Goal: Information Seeking & Learning: Learn about a topic

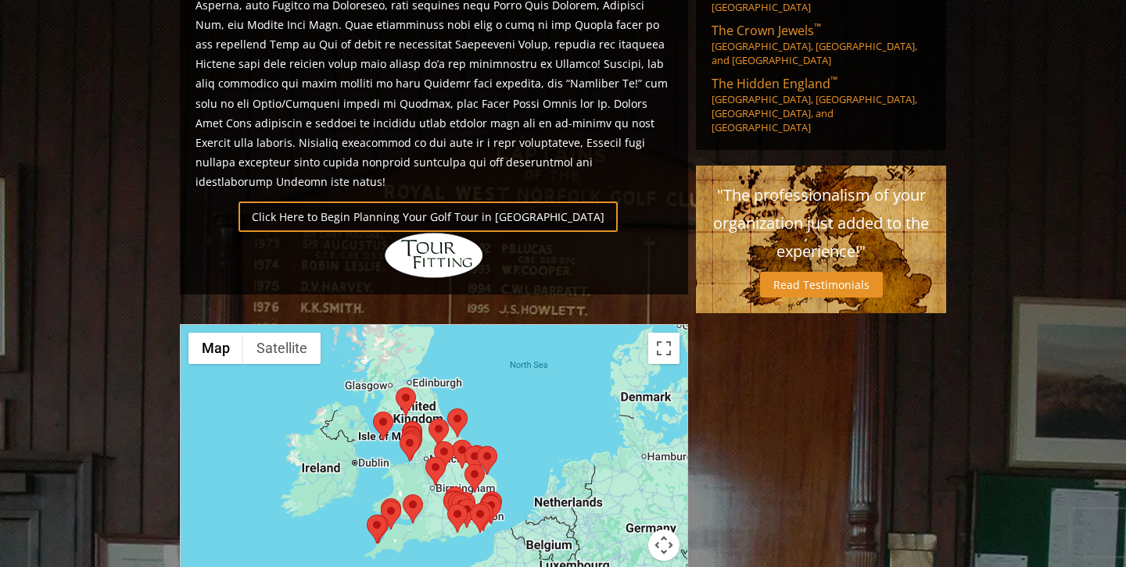
scroll to position [1040, 0]
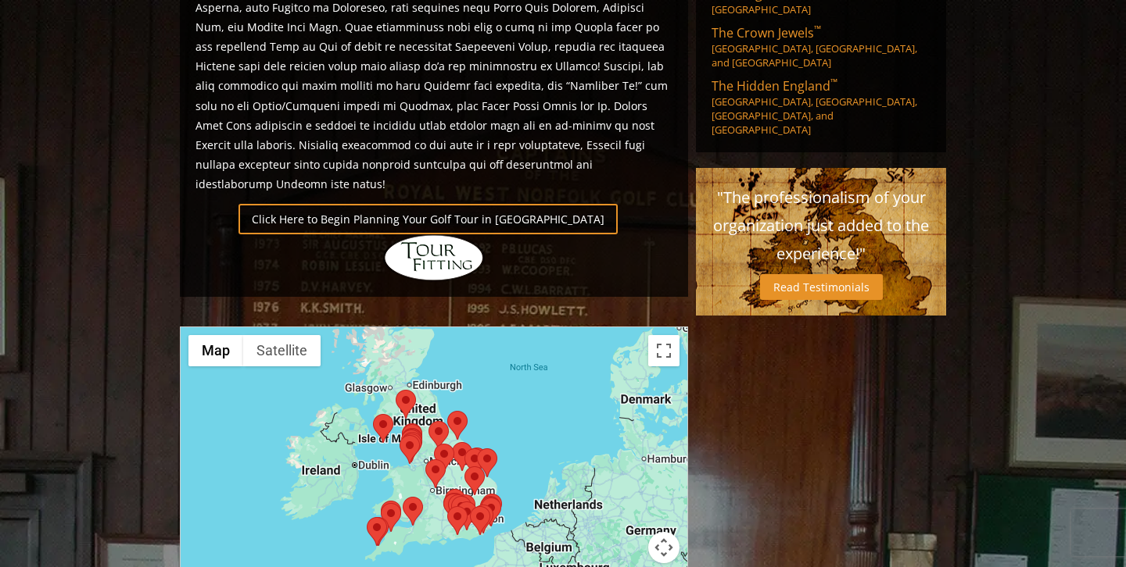
click at [396, 366] on div at bounding box center [434, 482] width 506 height 311
click at [395, 366] on div at bounding box center [434, 482] width 506 height 311
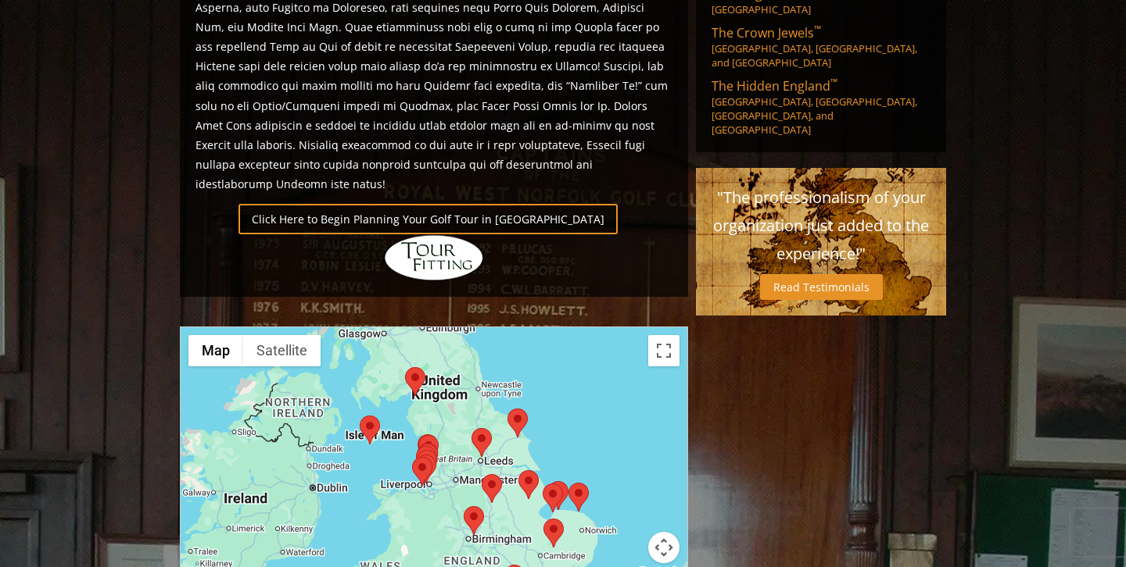
click at [399, 377] on div at bounding box center [434, 482] width 506 height 311
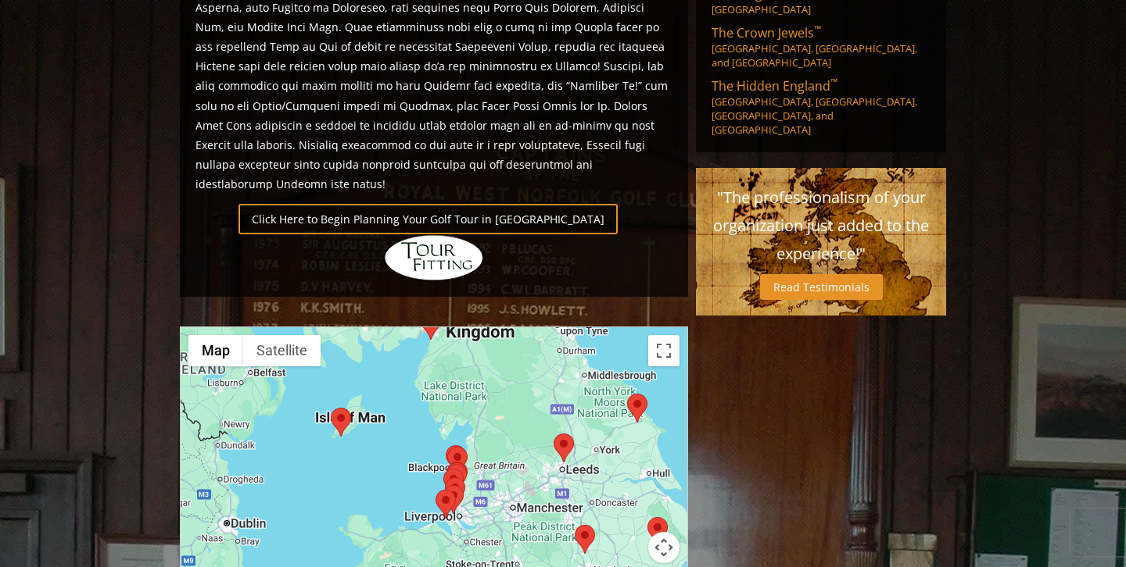
click at [399, 377] on div at bounding box center [434, 482] width 506 height 311
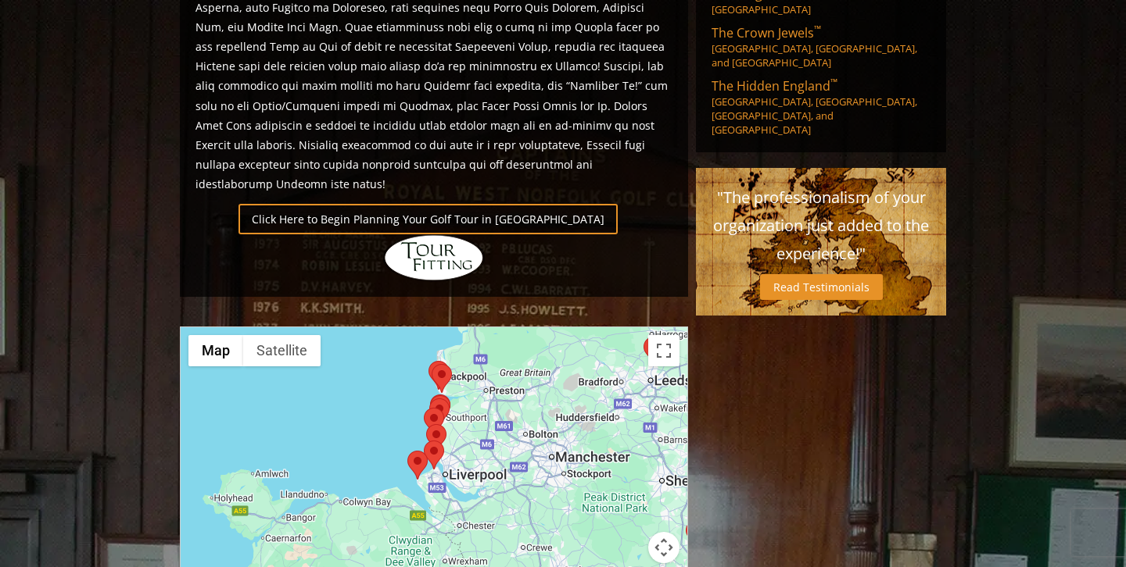
drag, startPoint x: 496, startPoint y: 492, endPoint x: 391, endPoint y: 360, distance: 168.5
click at [407, 451] on area at bounding box center [407, 451] width 0 height 0
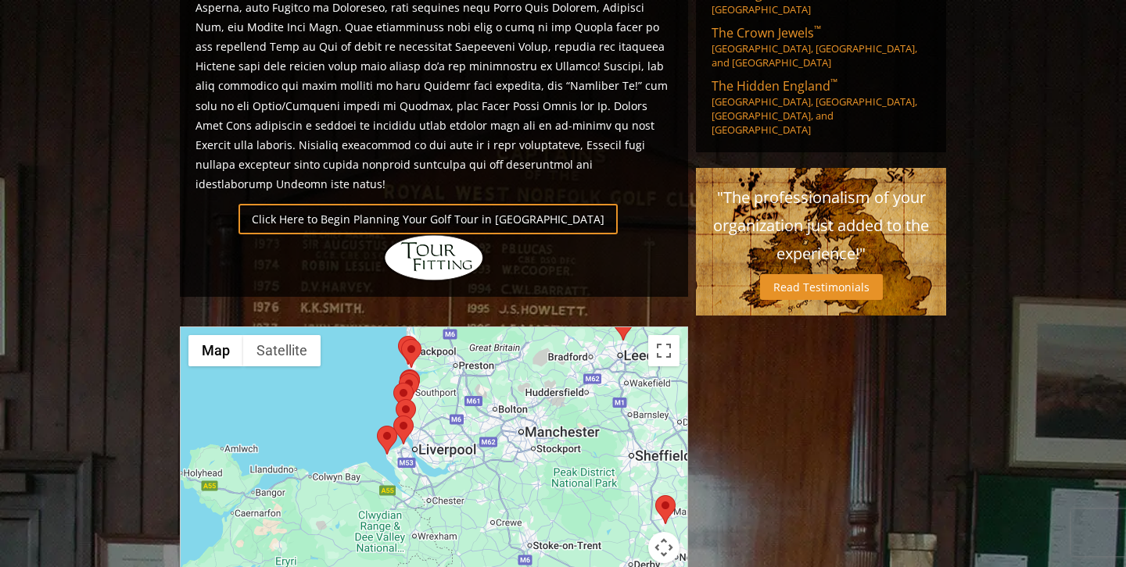
click at [415, 372] on div "To navigate, press the arrow keys." at bounding box center [434, 482] width 506 height 311
click at [415, 372] on div at bounding box center [434, 482] width 506 height 311
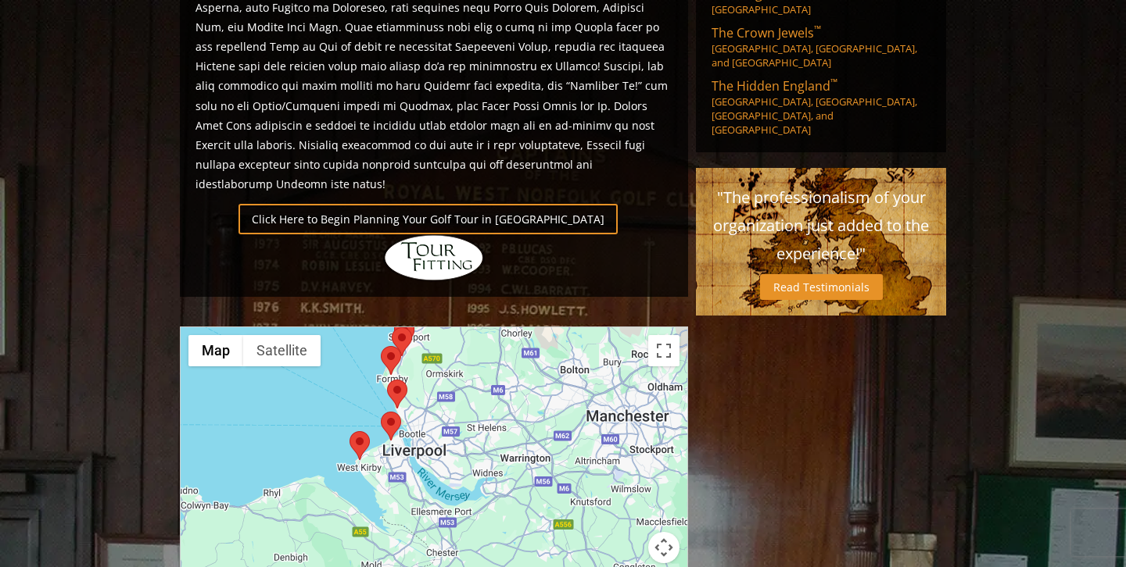
click at [419, 374] on div at bounding box center [434, 482] width 506 height 311
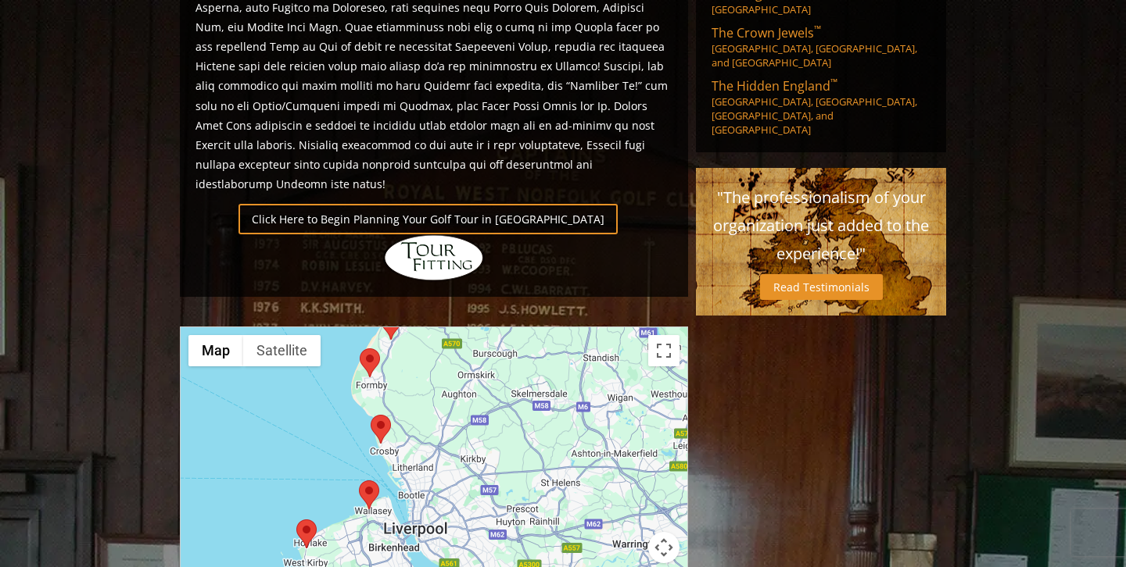
drag, startPoint x: 413, startPoint y: 346, endPoint x: 421, endPoint y: 426, distance: 80.0
click at [421, 426] on div at bounding box center [434, 482] width 506 height 311
click at [378, 349] on img at bounding box center [370, 363] width 20 height 29
click at [370, 416] on area at bounding box center [370, 416] width 0 height 0
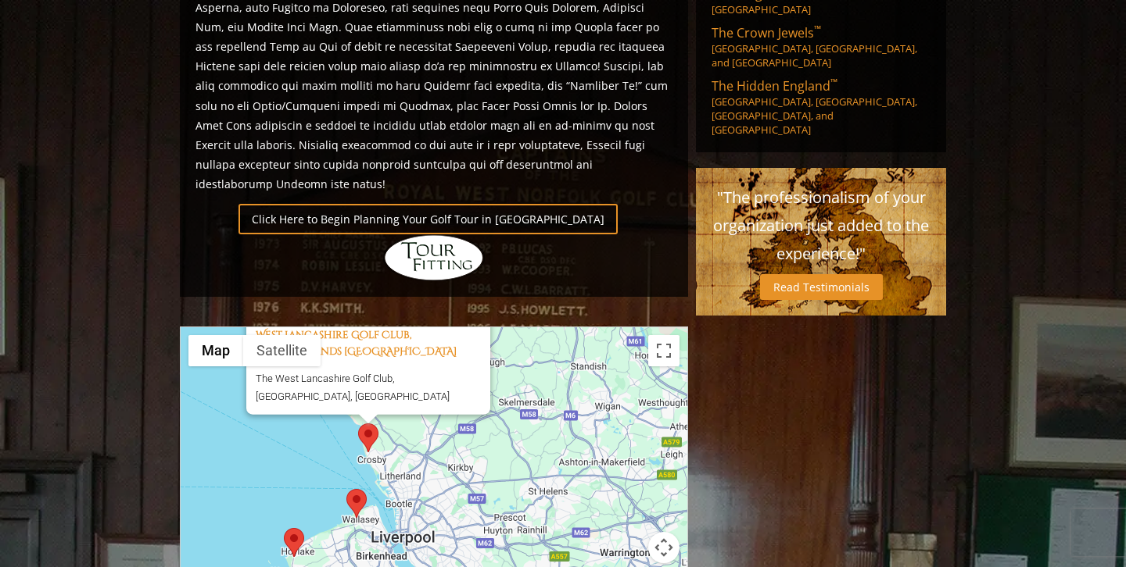
drag, startPoint x: 345, startPoint y: 480, endPoint x: 333, endPoint y: 386, distance: 94.6
click at [333, 385] on div "West Lancashire Golf Club, Blundellsands [GEOGRAPHIC_DATA] The West Lancashire …" at bounding box center [434, 482] width 506 height 311
click at [346, 489] on area at bounding box center [346, 489] width 0 height 0
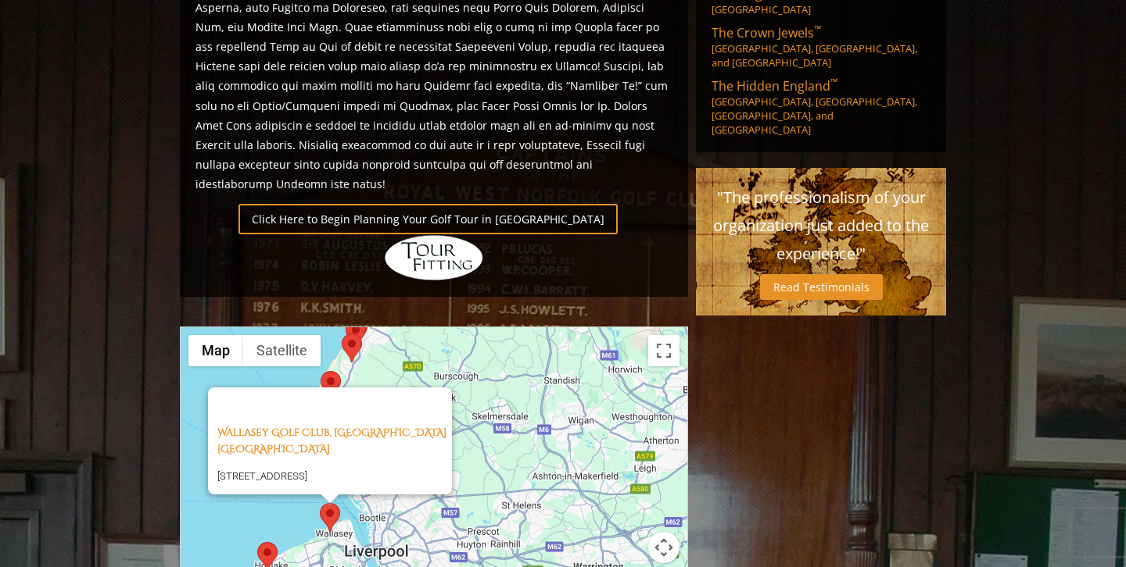
drag, startPoint x: 413, startPoint y: 465, endPoint x: 384, endPoint y: 452, distance: 32.5
click at [384, 452] on div "[GEOGRAPHIC_DATA], [GEOGRAPHIC_DATA][STREET_ADDRESS][GEOGRAPHIC_DATA]" at bounding box center [434, 482] width 506 height 311
click at [386, 454] on div "[GEOGRAPHIC_DATA], [GEOGRAPHIC_DATA][STREET_ADDRESS][GEOGRAPHIC_DATA]" at bounding box center [434, 482] width 506 height 311
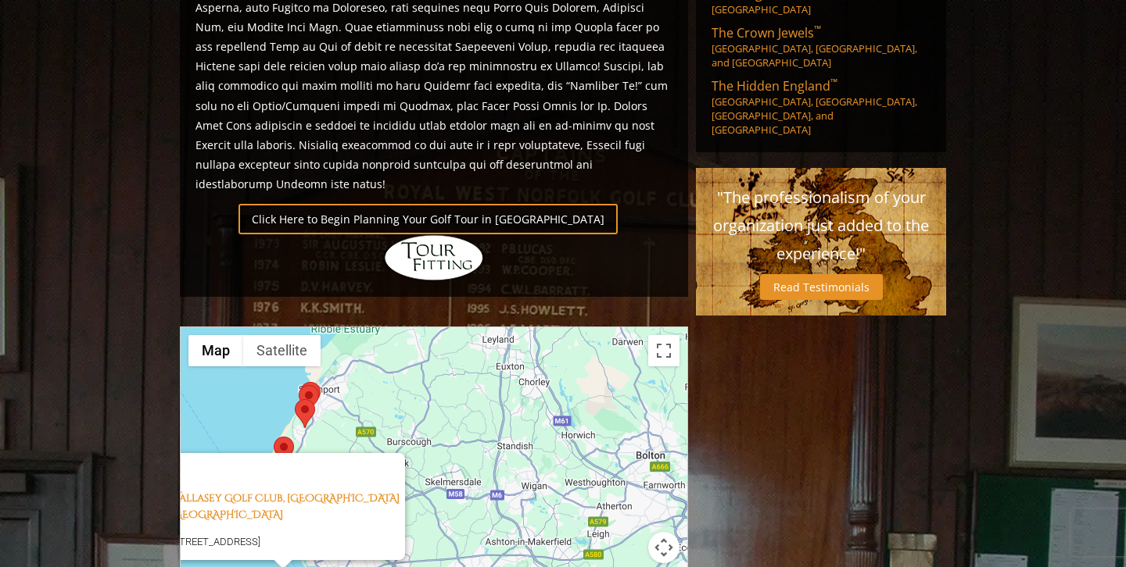
drag, startPoint x: 380, startPoint y: 446, endPoint x: 306, endPoint y: 511, distance: 98.0
click at [306, 511] on div "[GEOGRAPHIC_DATA], [GEOGRAPHIC_DATA][STREET_ADDRESS][GEOGRAPHIC_DATA]" at bounding box center [434, 482] width 506 height 311
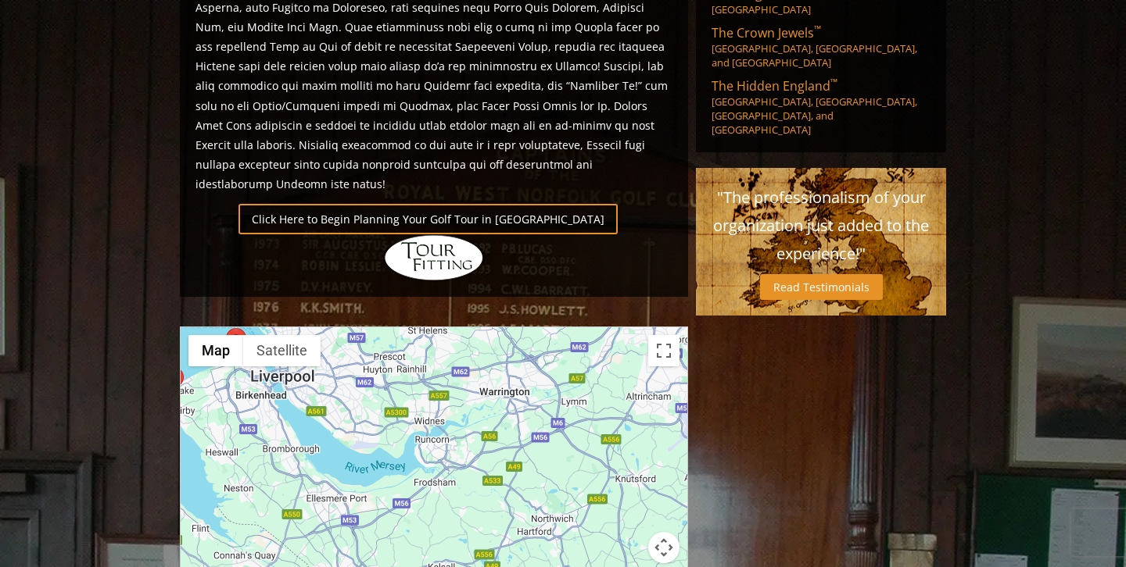
drag, startPoint x: 488, startPoint y: 501, endPoint x: 474, endPoint y: 256, distance: 245.8
click at [474, 327] on div "[GEOGRAPHIC_DATA], [GEOGRAPHIC_DATA][STREET_ADDRESS][GEOGRAPHIC_DATA]" at bounding box center [434, 482] width 506 height 311
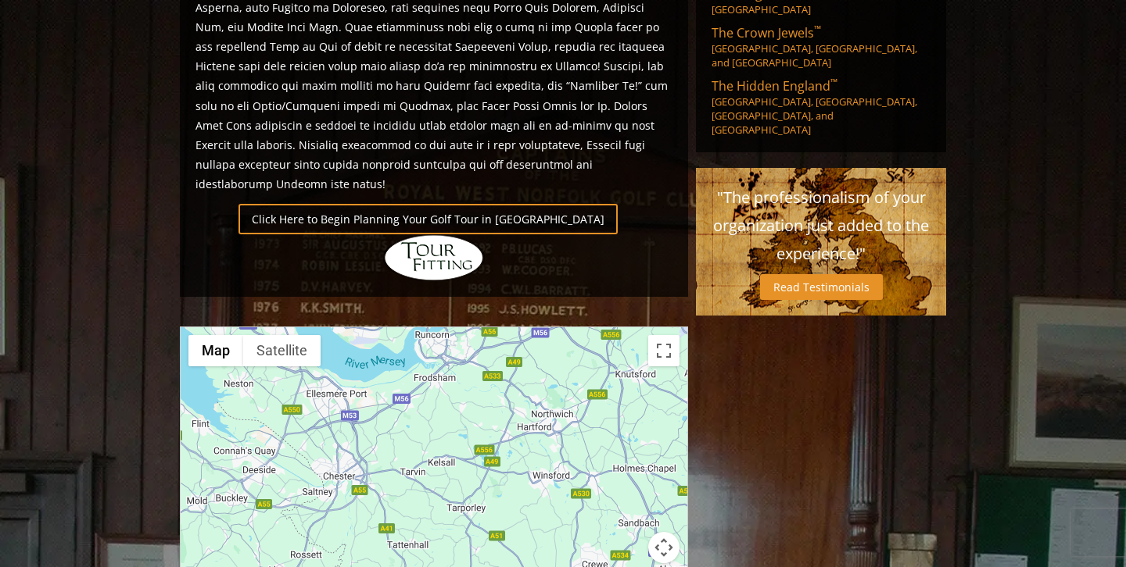
drag, startPoint x: 475, startPoint y: 414, endPoint x: 473, endPoint y: 287, distance: 127.4
click at [473, 327] on div "[GEOGRAPHIC_DATA], [GEOGRAPHIC_DATA][STREET_ADDRESS][GEOGRAPHIC_DATA]" at bounding box center [434, 482] width 506 height 311
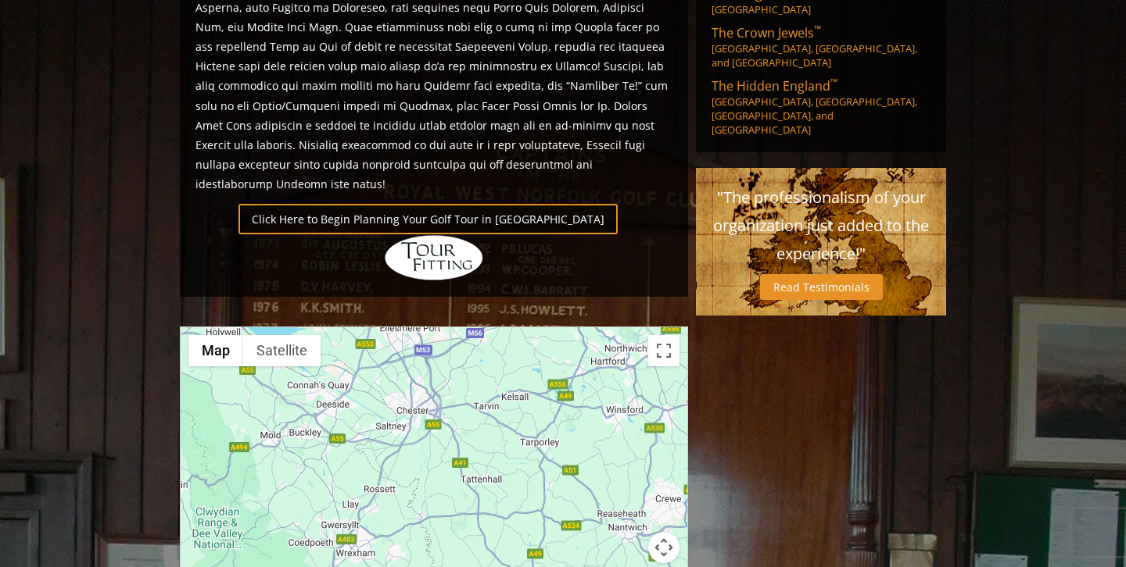
drag, startPoint x: 463, startPoint y: 403, endPoint x: 526, endPoint y: 367, distance: 72.4
click at [526, 367] on div "[GEOGRAPHIC_DATA], [GEOGRAPHIC_DATA][STREET_ADDRESS][GEOGRAPHIC_DATA]" at bounding box center [434, 482] width 506 height 311
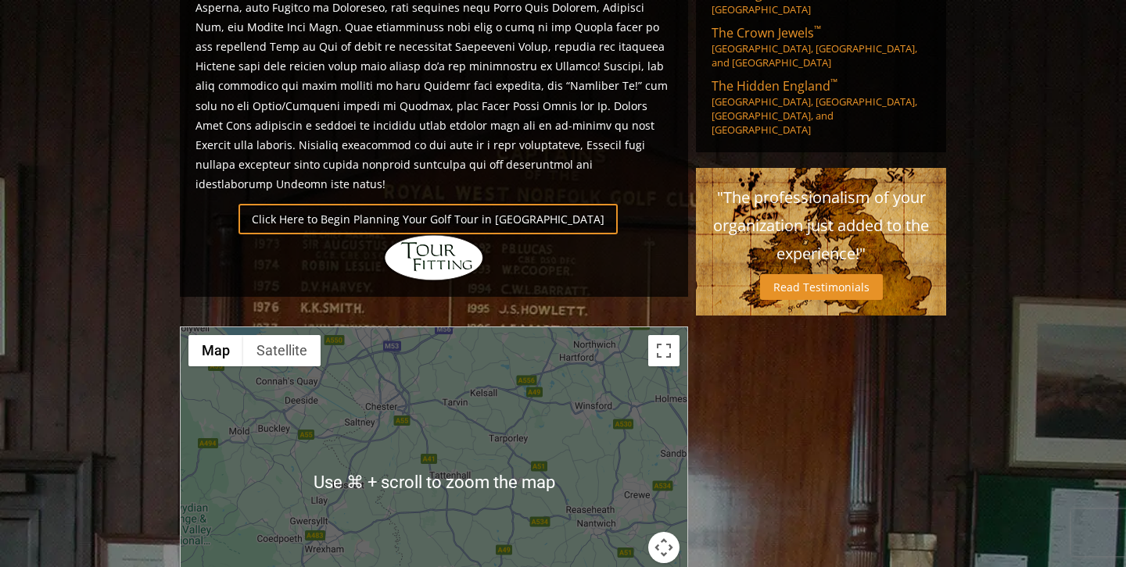
scroll to position [1072, 0]
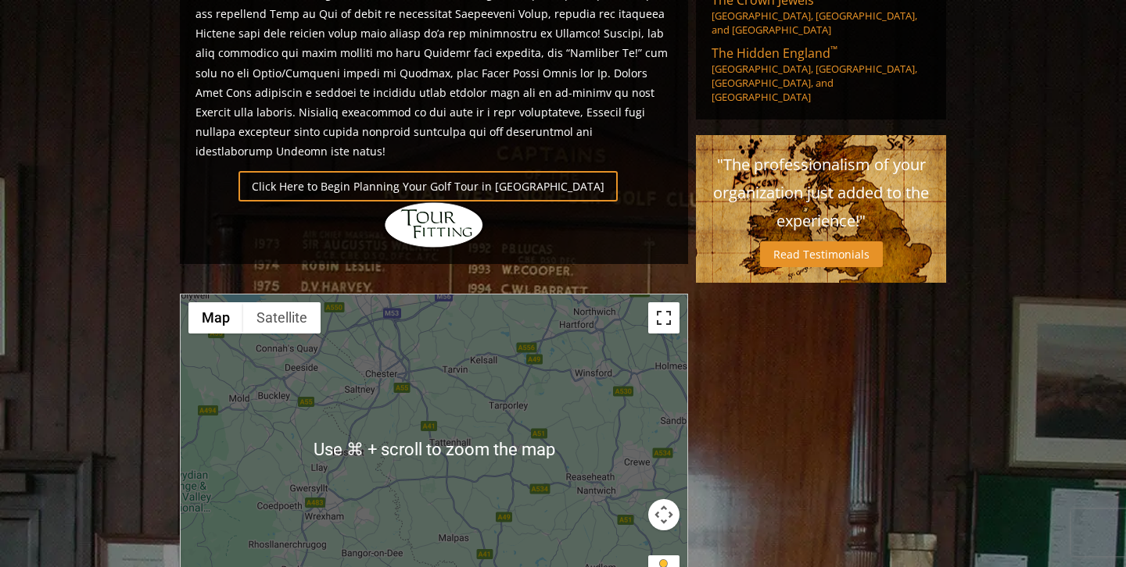
click at [656, 302] on button "Toggle fullscreen view" at bounding box center [663, 317] width 31 height 31
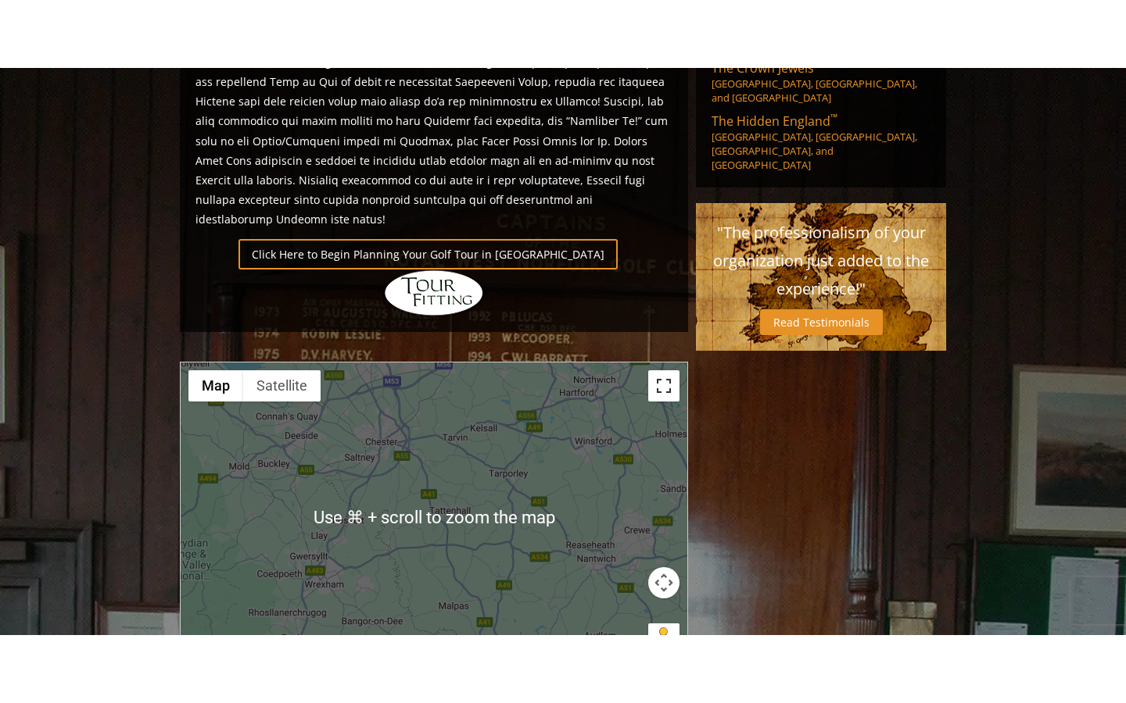
scroll to position [0, 0]
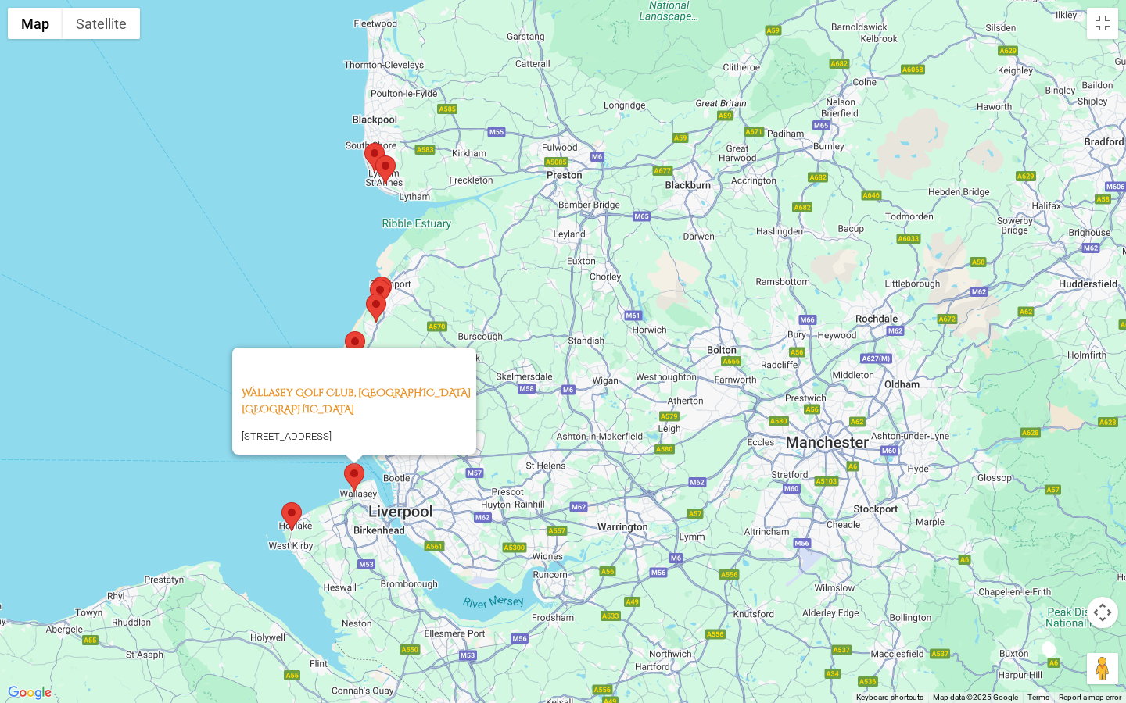
drag, startPoint x: 643, startPoint y: 211, endPoint x: 589, endPoint y: 657, distance: 448.8
click at [589, 567] on div "[GEOGRAPHIC_DATA], [GEOGRAPHIC_DATA][STREET_ADDRESS][GEOGRAPHIC_DATA]" at bounding box center [563, 351] width 1126 height 703
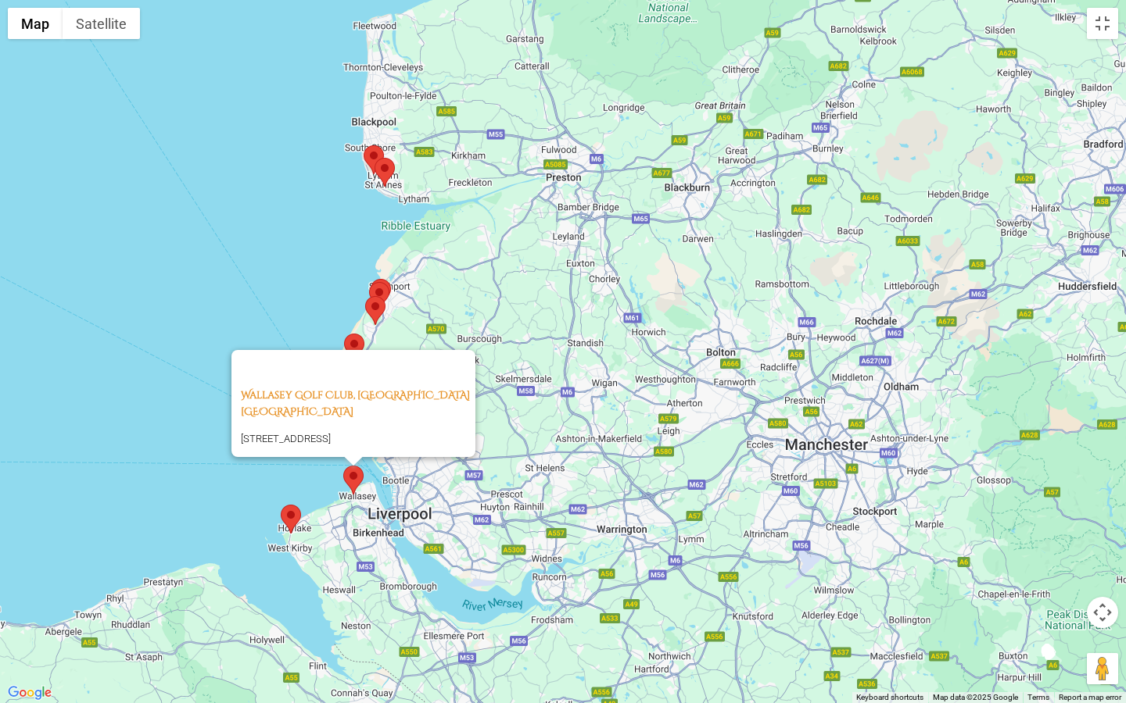
click at [644, 507] on div "[GEOGRAPHIC_DATA], [GEOGRAPHIC_DATA][STREET_ADDRESS][GEOGRAPHIC_DATA]" at bounding box center [563, 351] width 1126 height 703
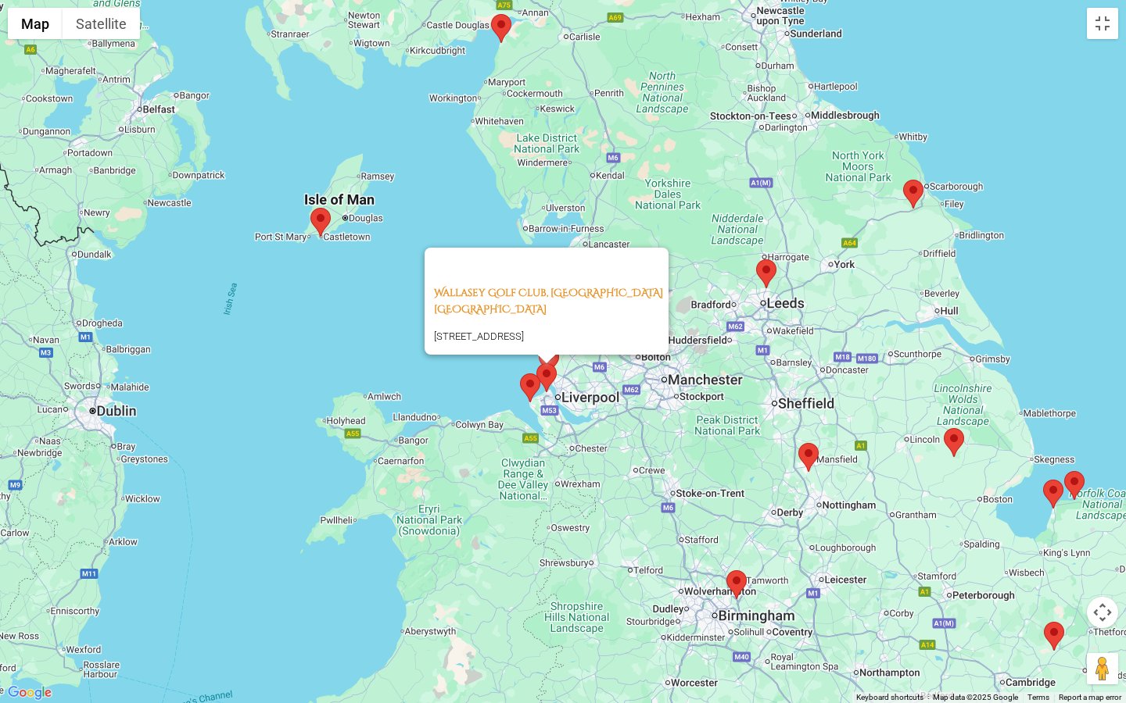
drag, startPoint x: 713, startPoint y: 514, endPoint x: 675, endPoint y: 394, distance: 125.6
click at [675, 394] on div "[GEOGRAPHIC_DATA], [GEOGRAPHIC_DATA][STREET_ADDRESS][GEOGRAPHIC_DATA]" at bounding box center [563, 351] width 1126 height 703
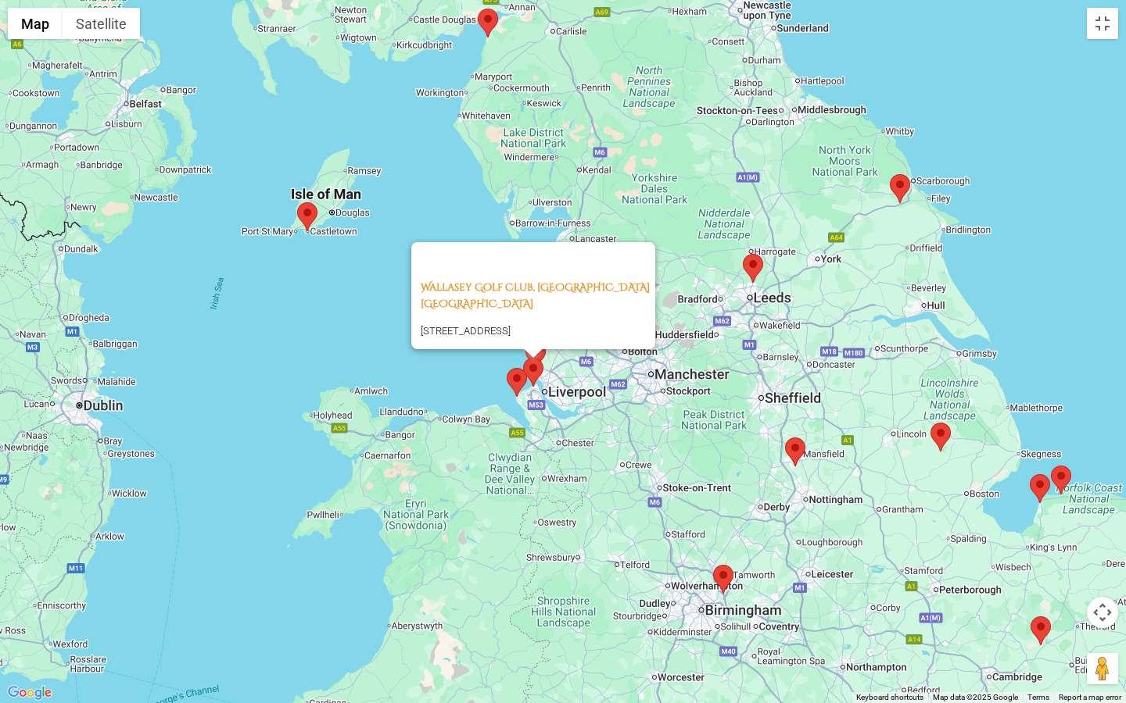
click at [735, 490] on div "[GEOGRAPHIC_DATA], [GEOGRAPHIC_DATA][STREET_ADDRESS][GEOGRAPHIC_DATA]" at bounding box center [563, 351] width 1126 height 703
click at [743, 492] on div "[GEOGRAPHIC_DATA], [GEOGRAPHIC_DATA][STREET_ADDRESS][GEOGRAPHIC_DATA]" at bounding box center [563, 351] width 1126 height 703
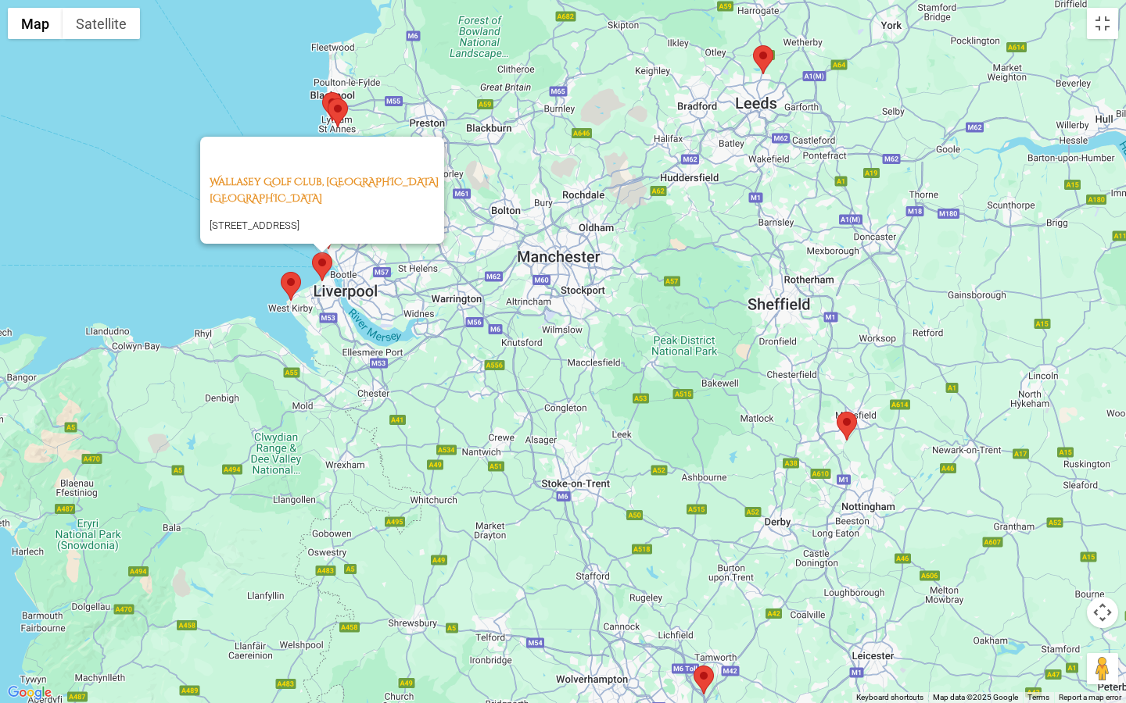
click at [753, 45] on area at bounding box center [753, 45] width 0 height 0
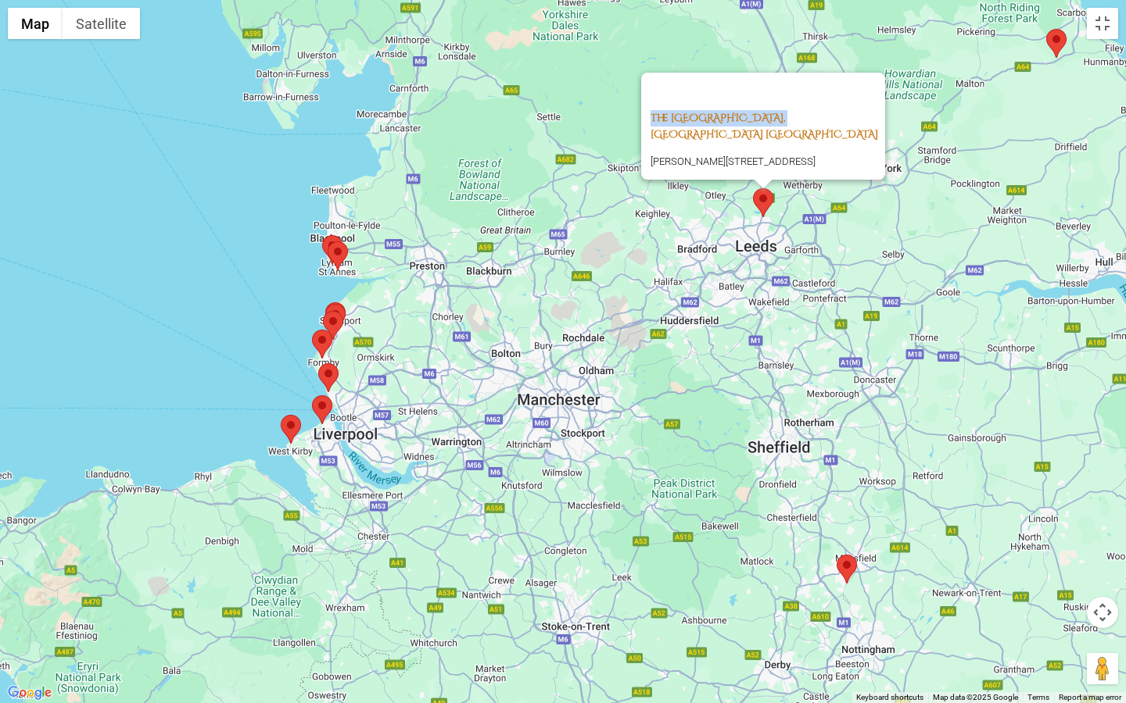
drag, startPoint x: 642, startPoint y: 88, endPoint x: 804, endPoint y: 98, distance: 162.8
click at [804, 98] on div "The Alwoodley Golf Club, [GEOGRAPHIC_DATA] [GEOGRAPHIC_DATA] [PERSON_NAME][STRE…" at bounding box center [763, 126] width 244 height 107
copy link "The Alwoodley Golf Club"
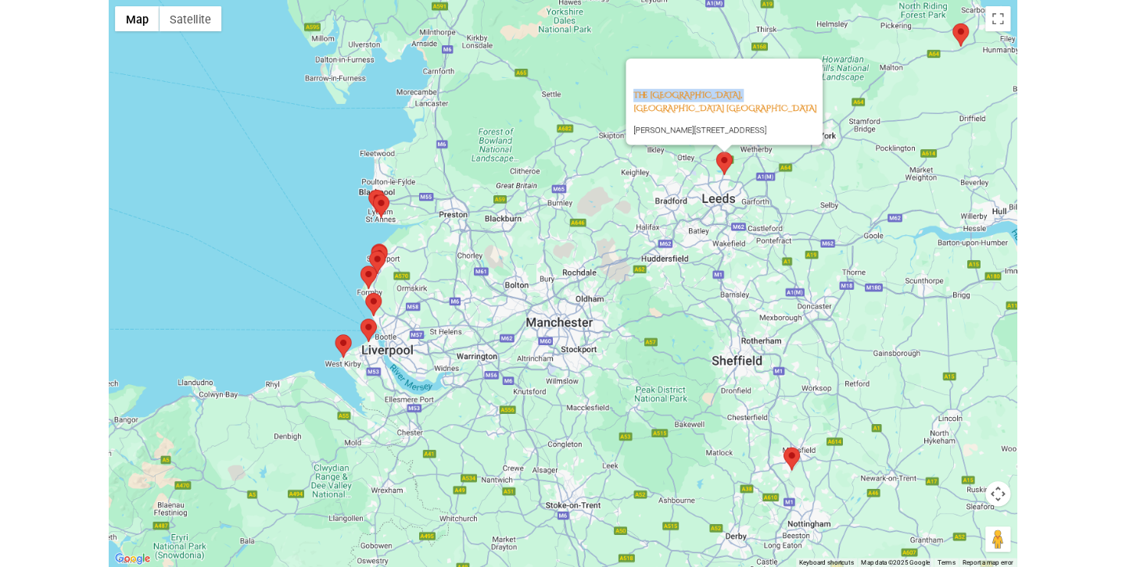
scroll to position [1072, 0]
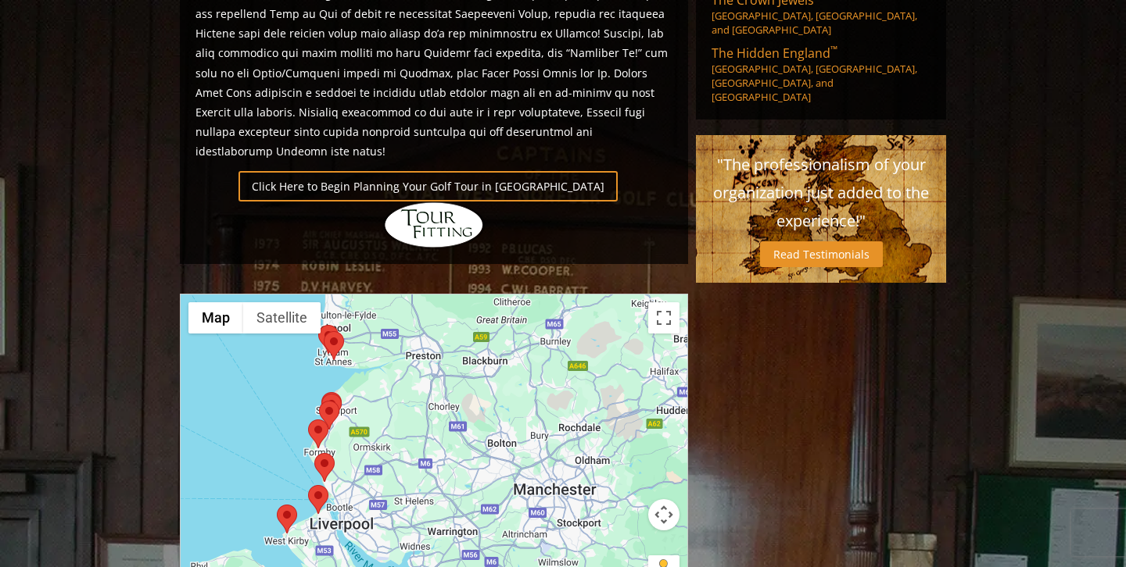
drag, startPoint x: 317, startPoint y: 388, endPoint x: 447, endPoint y: 379, distance: 130.1
click at [448, 379] on div "The Alwoodley Golf Club, [GEOGRAPHIC_DATA] [GEOGRAPHIC_DATA] [PERSON_NAME][STRE…" at bounding box center [434, 450] width 506 height 311
